Goal: Task Accomplishment & Management: Manage account settings

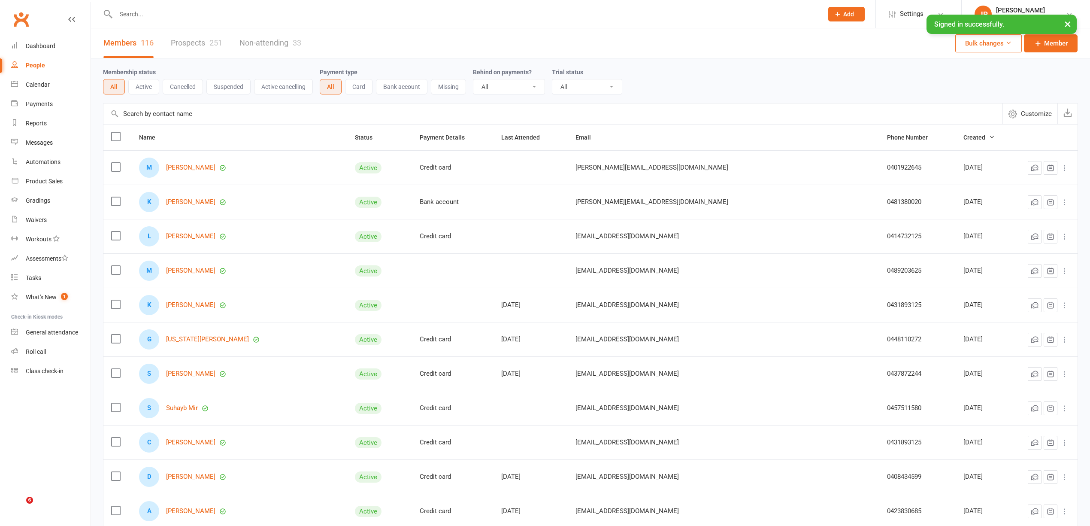
select select "100"
click at [193, 16] on input "text" at bounding box center [465, 14] width 704 height 12
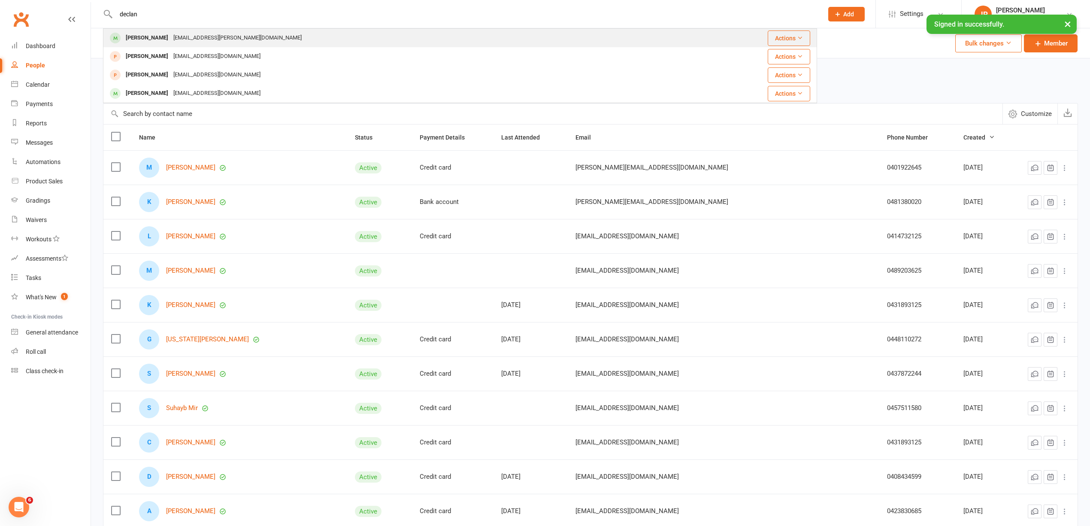
type input "declan"
click at [181, 42] on div "[EMAIL_ADDRESS][PERSON_NAME][DOMAIN_NAME]" at bounding box center [238, 38] width 134 height 12
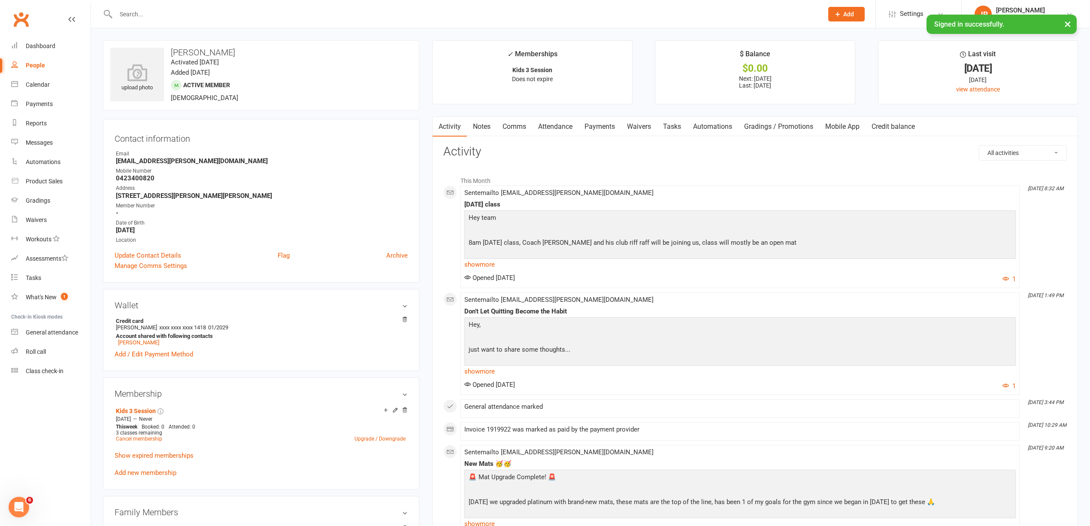
click at [601, 125] on link "Payments" at bounding box center [600, 127] width 43 height 20
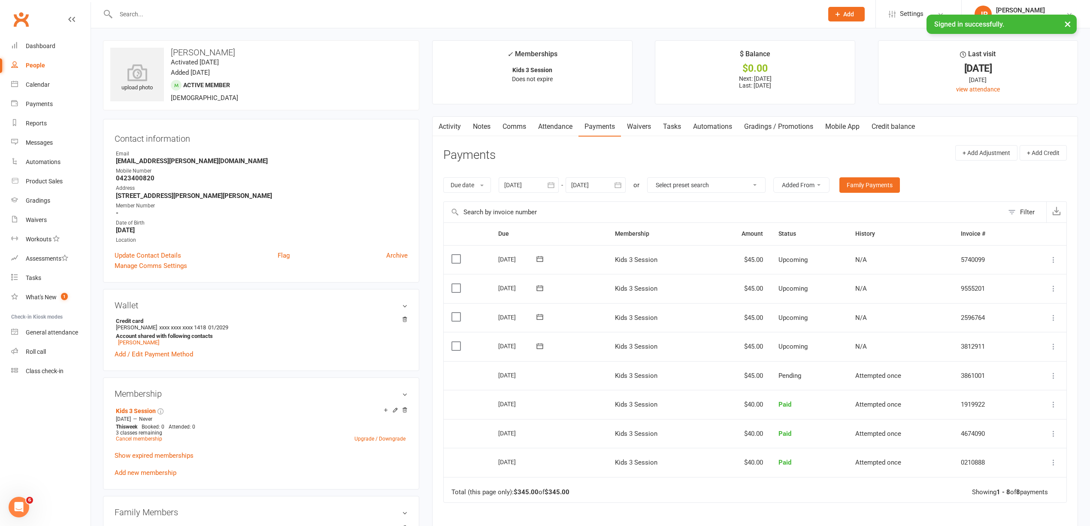
click at [601, 34] on div "upload photo [PERSON_NAME] Activated [DATE] Added [DATE] Active member [DEMOGRA…" at bounding box center [590, 462] width 999 height 869
click at [423, 38] on div "upload photo [PERSON_NAME] Activated [DATE] Added [DATE] Active member [DEMOGRA…" at bounding box center [590, 462] width 999 height 869
click at [56, 46] on link "Dashboard" at bounding box center [50, 45] width 79 height 19
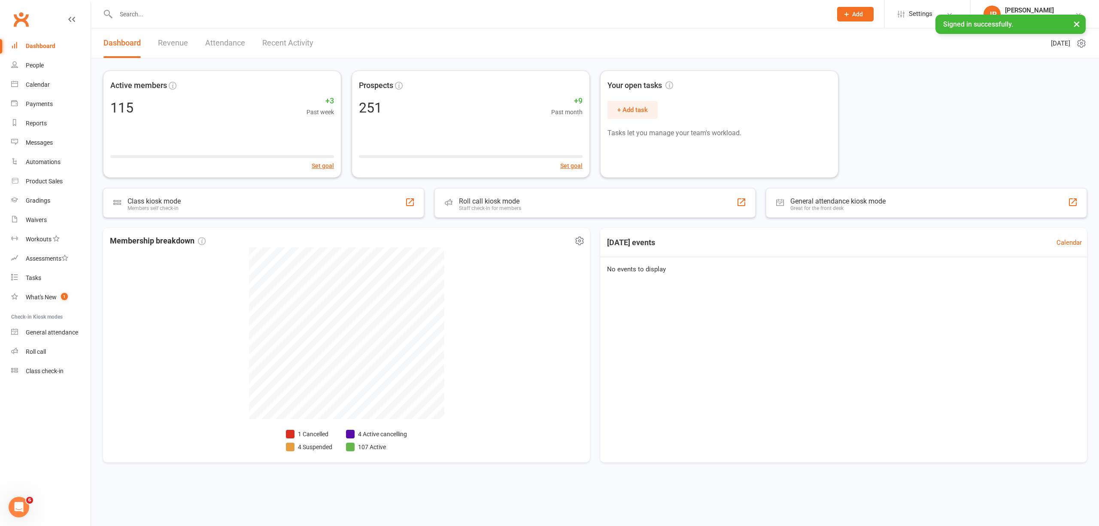
click at [366, 431] on li "4 Active cancelling" at bounding box center [376, 433] width 61 height 9
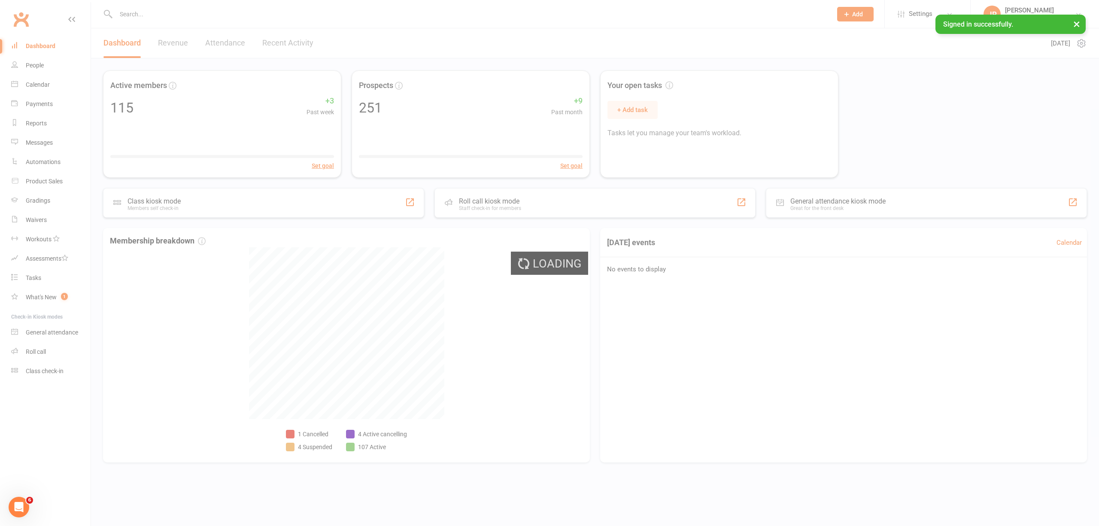
select select "no_trial"
select select "100"
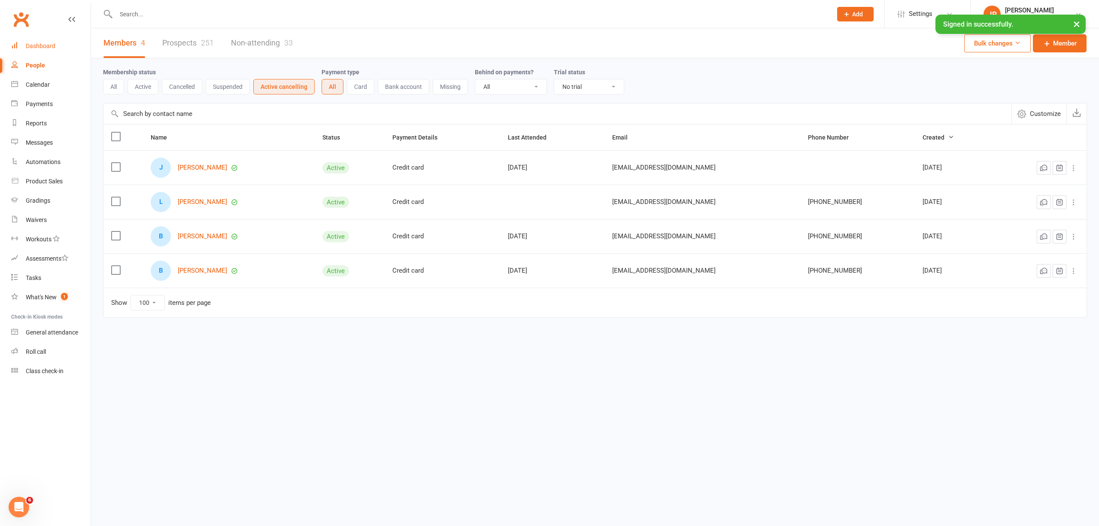
click at [47, 42] on link "Dashboard" at bounding box center [50, 45] width 79 height 19
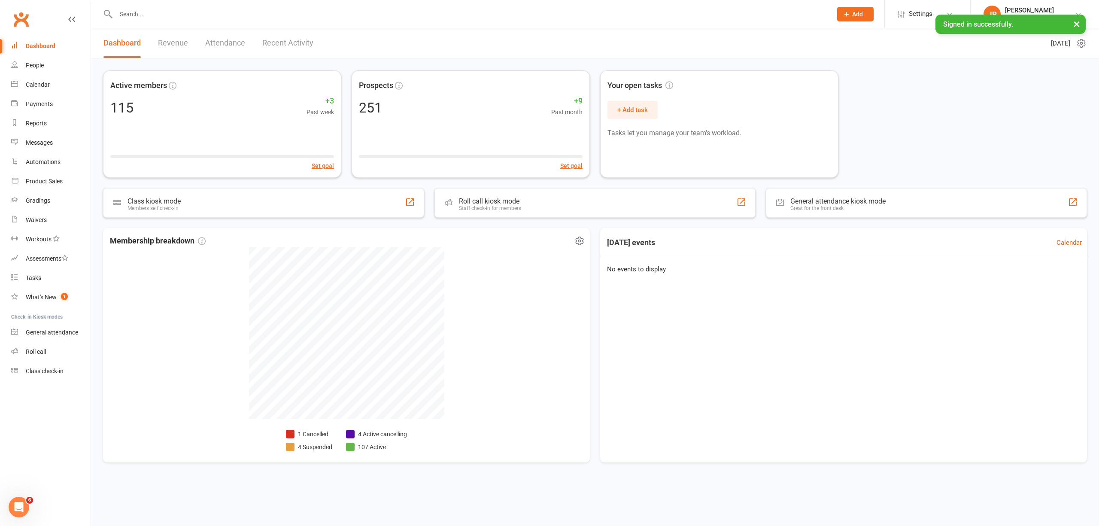
click at [309, 436] on li "1 Cancelled" at bounding box center [309, 433] width 46 height 9
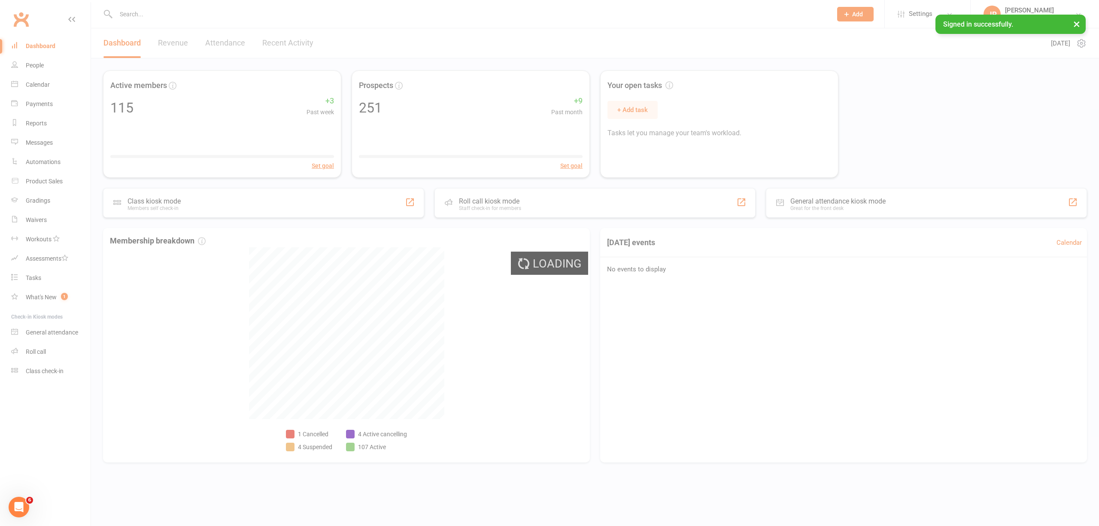
select select "no_trial"
select select "100"
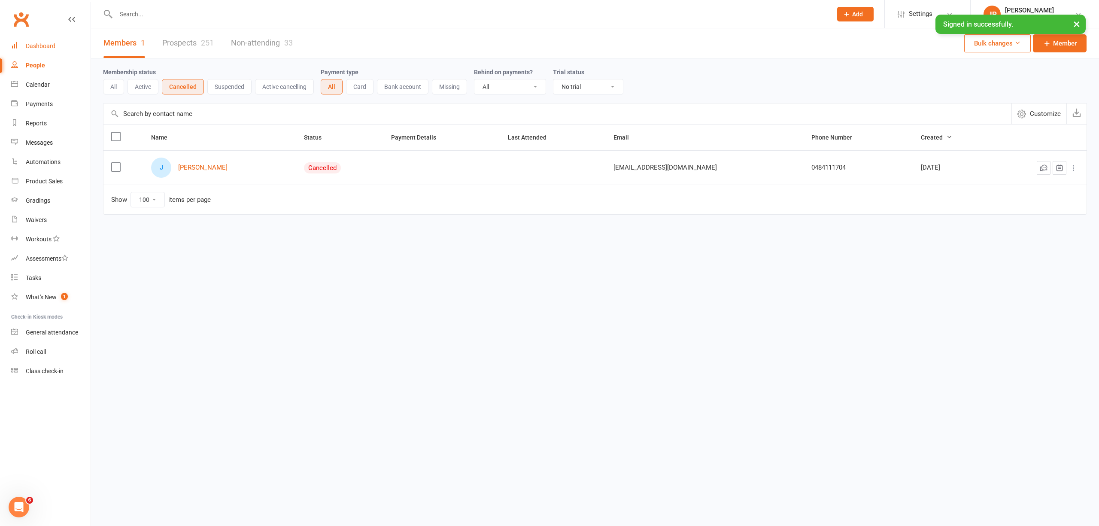
click at [47, 46] on div "Dashboard" at bounding box center [41, 46] width 30 height 7
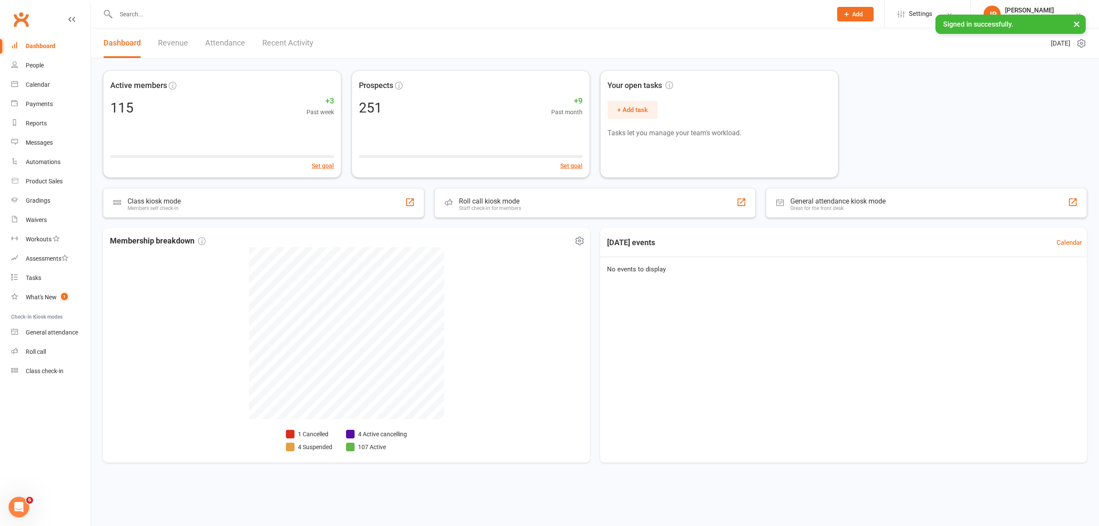
click at [318, 445] on li "4 Suspended" at bounding box center [309, 446] width 46 height 9
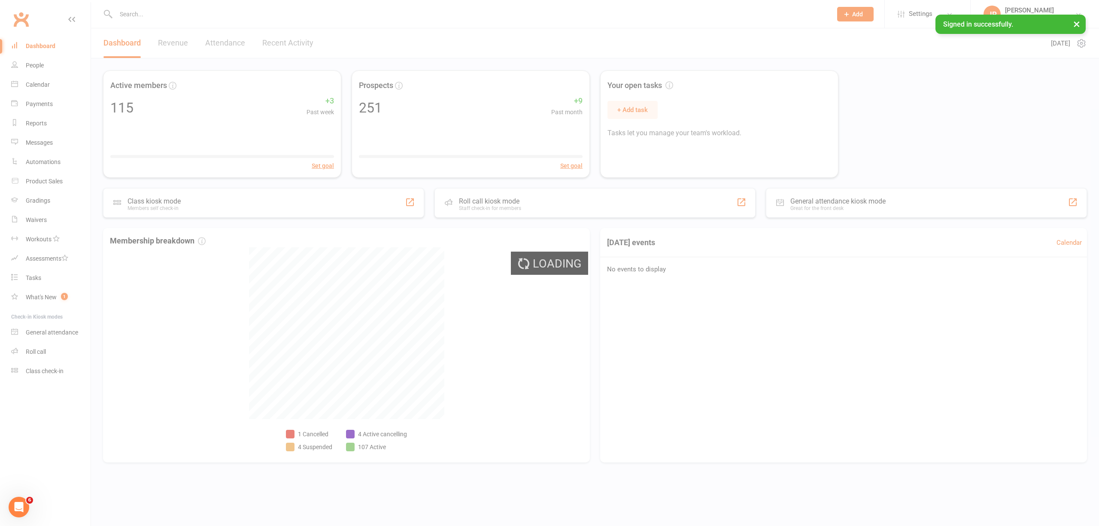
select select "100"
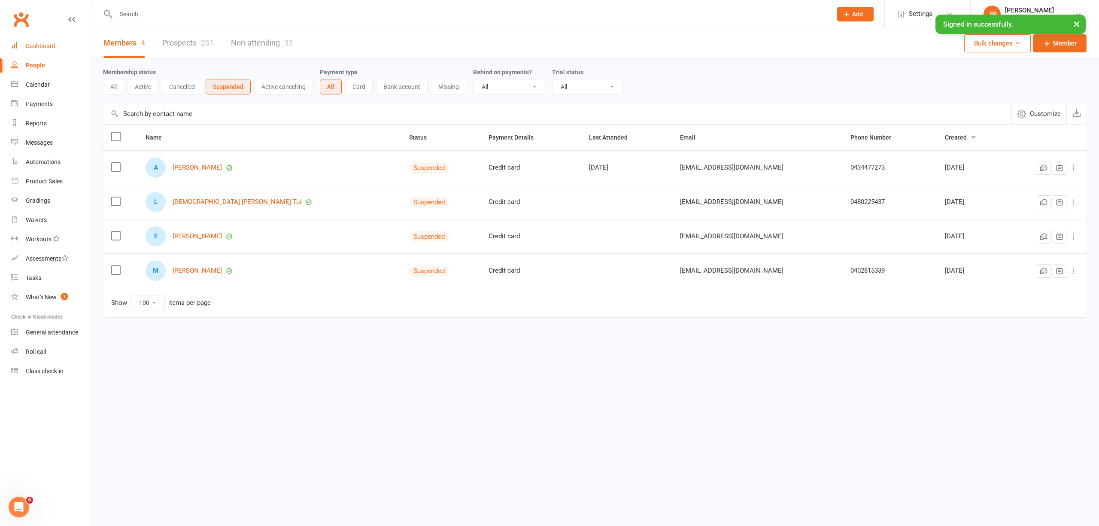
click at [46, 49] on div "Dashboard" at bounding box center [41, 46] width 30 height 7
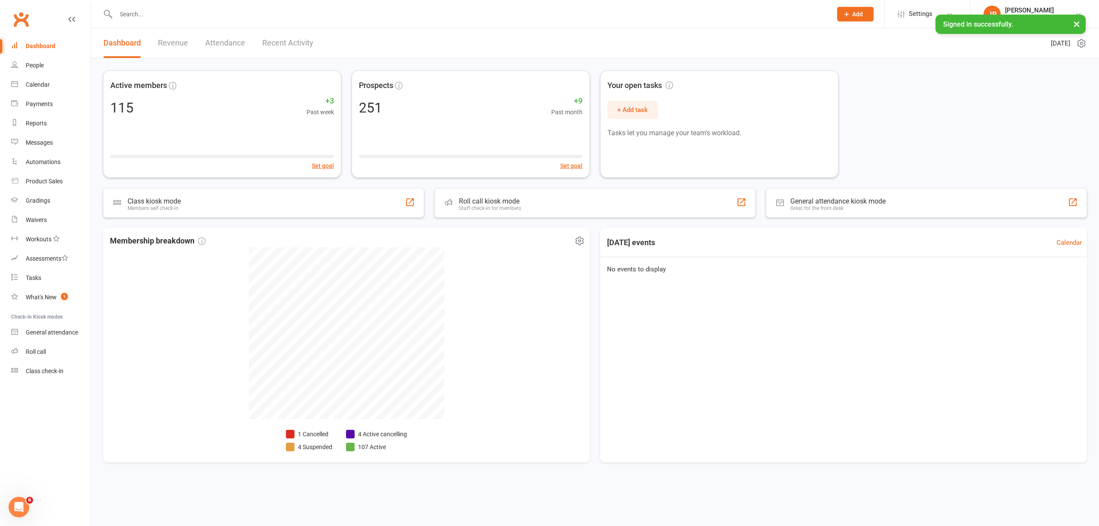
click at [377, 434] on li "4 Active cancelling" at bounding box center [376, 433] width 61 height 9
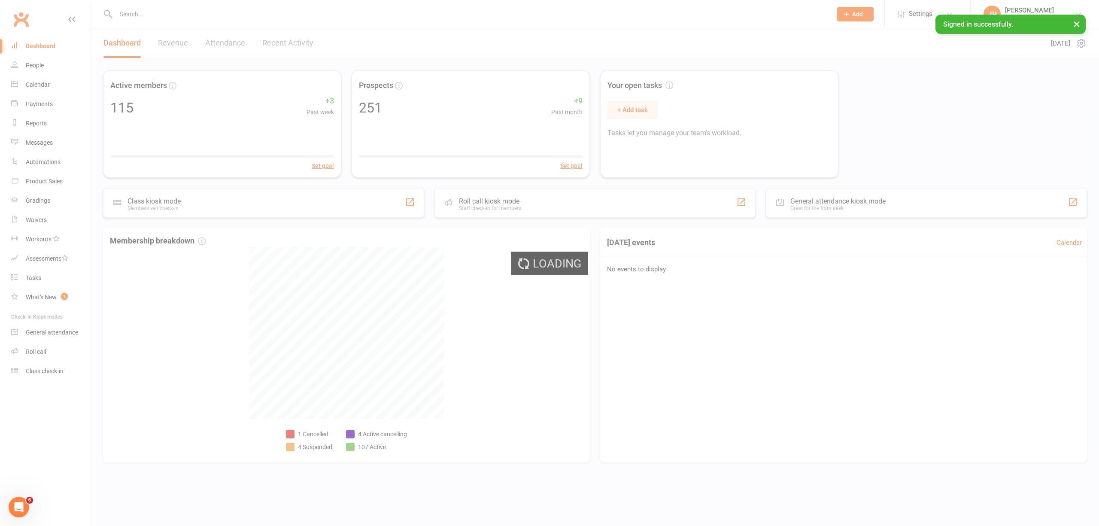
select select "no_trial"
select select "100"
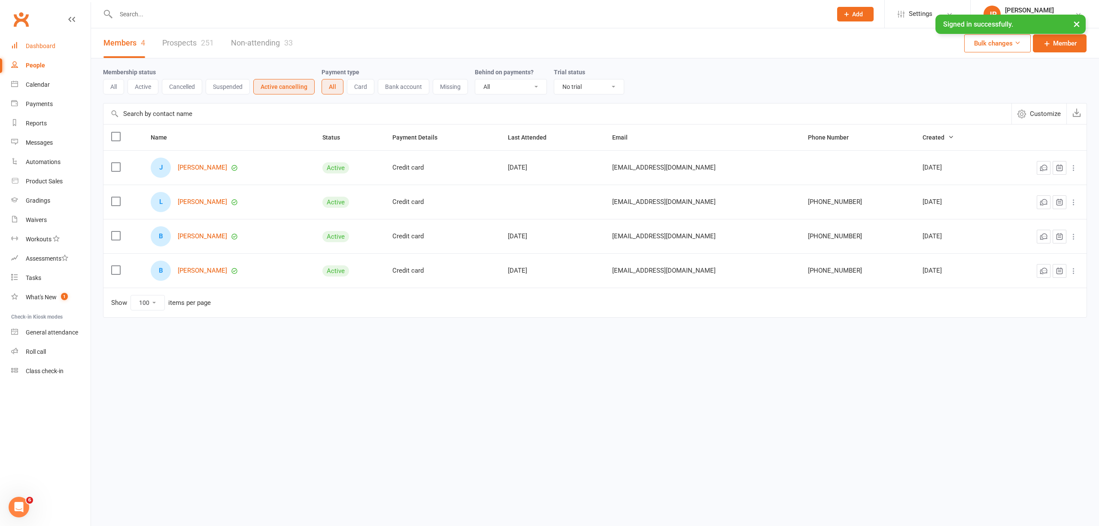
drag, startPoint x: 45, startPoint y: 47, endPoint x: 58, endPoint y: 52, distance: 13.3
click at [45, 47] on div "Dashboard" at bounding box center [41, 46] width 30 height 7
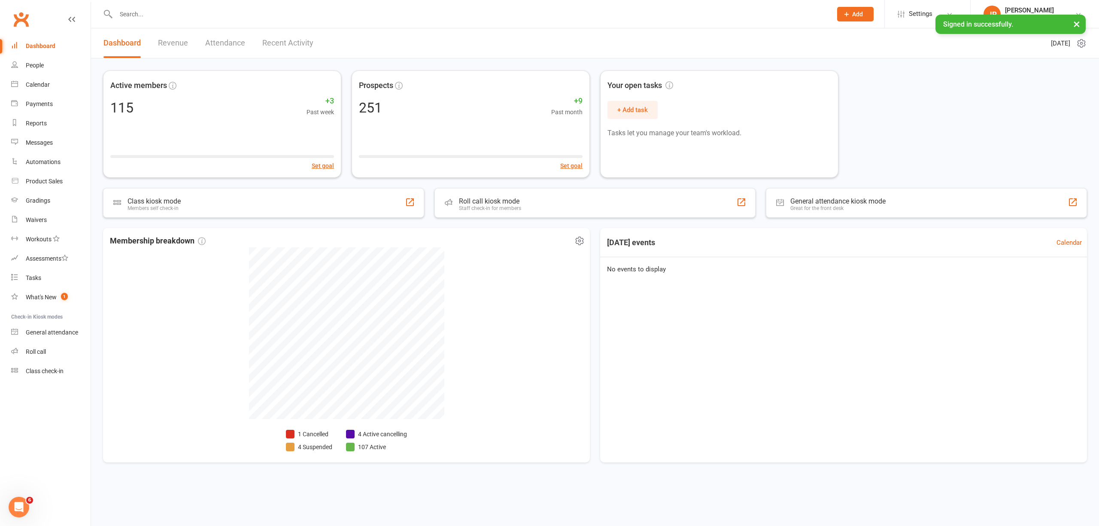
click at [313, 449] on li "4 Suspended" at bounding box center [309, 446] width 46 height 9
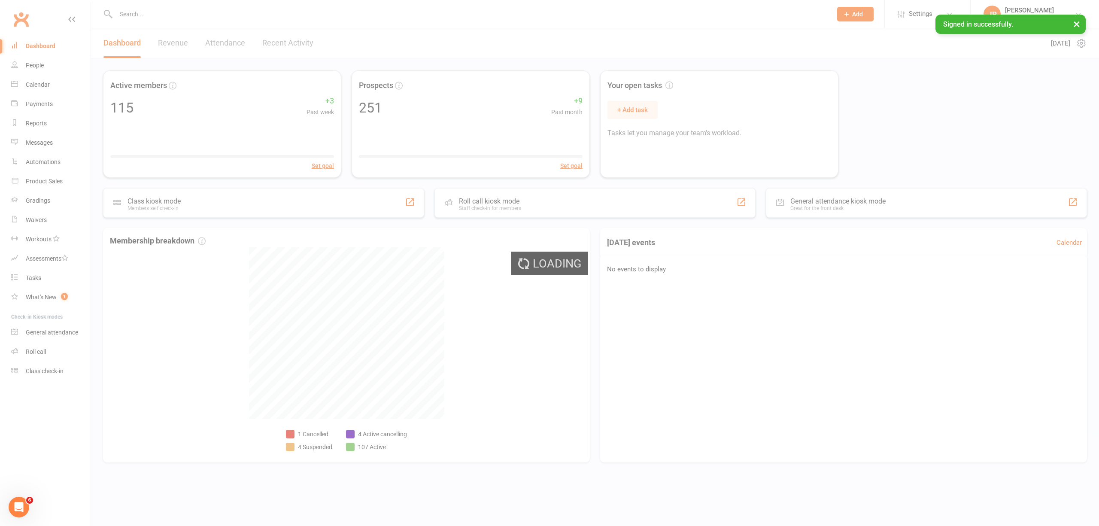
select select "100"
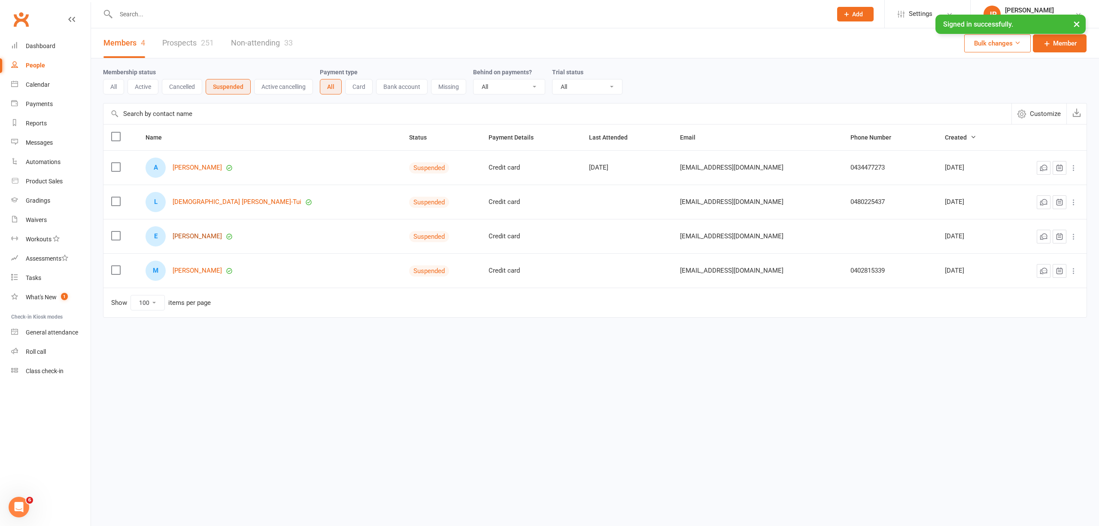
click at [200, 239] on link "[PERSON_NAME]" at bounding box center [197, 236] width 49 height 7
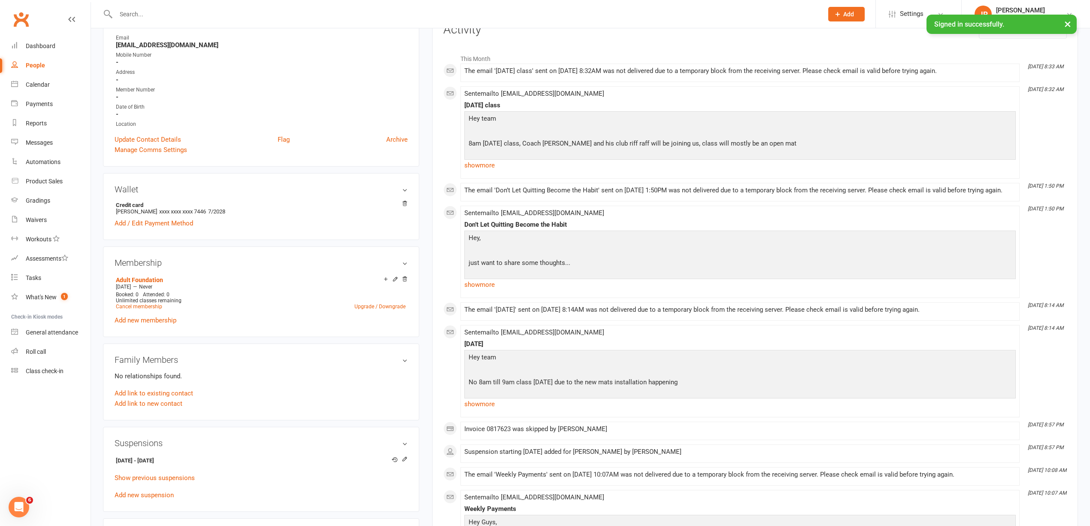
scroll to position [57, 0]
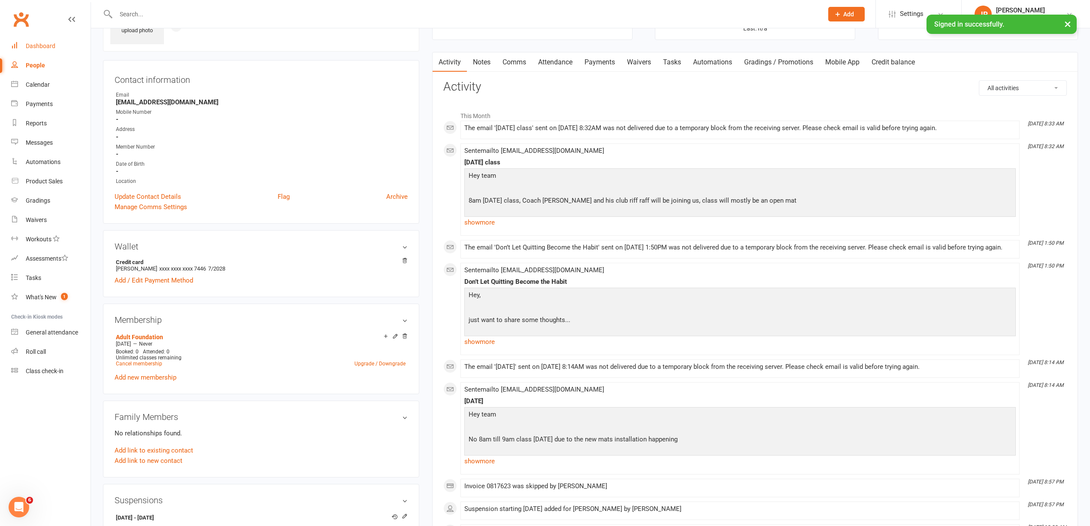
click at [38, 45] on div "Dashboard" at bounding box center [41, 46] width 30 height 7
